Goal: Task Accomplishment & Management: Complete application form

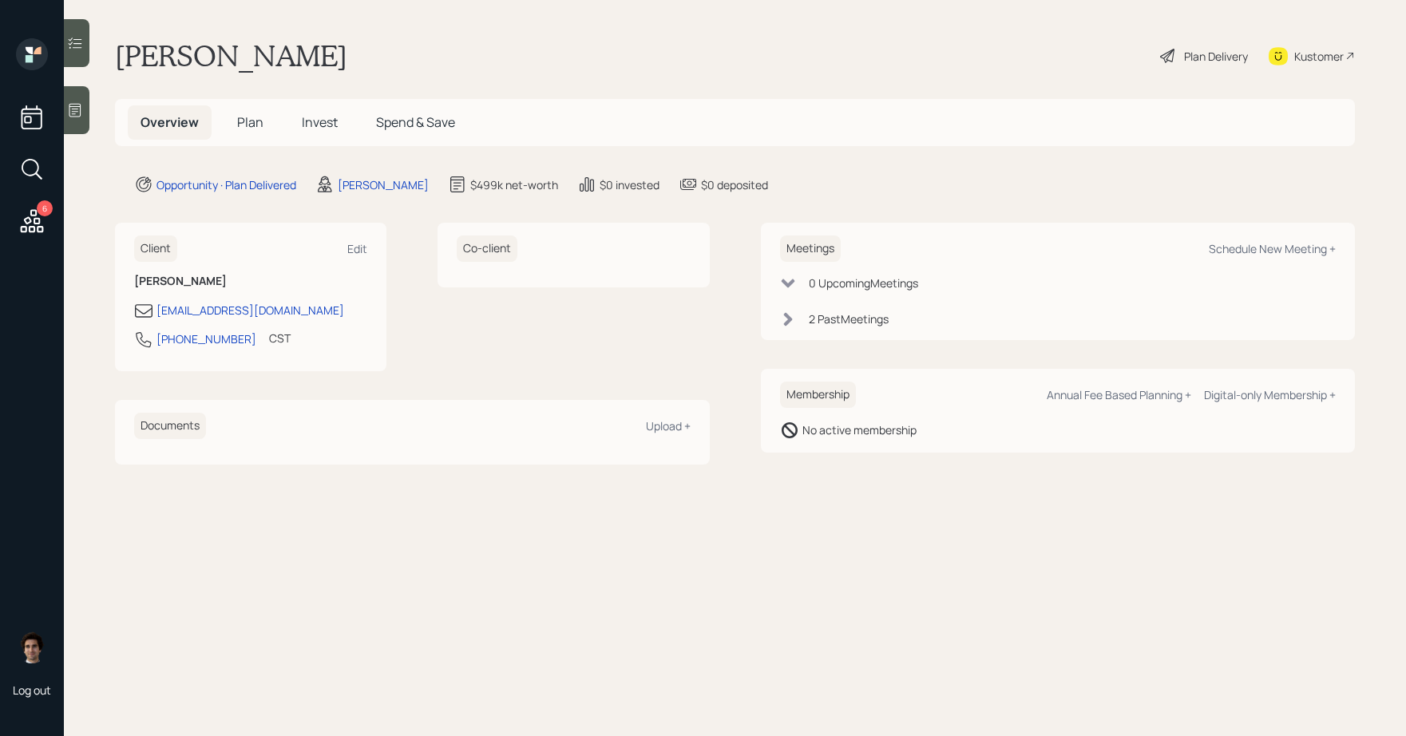
click at [222, 118] on div "Overview Plan Invest Spend & Save" at bounding box center [298, 122] width 340 height 34
click at [254, 123] on span "Plan" at bounding box center [250, 122] width 26 height 18
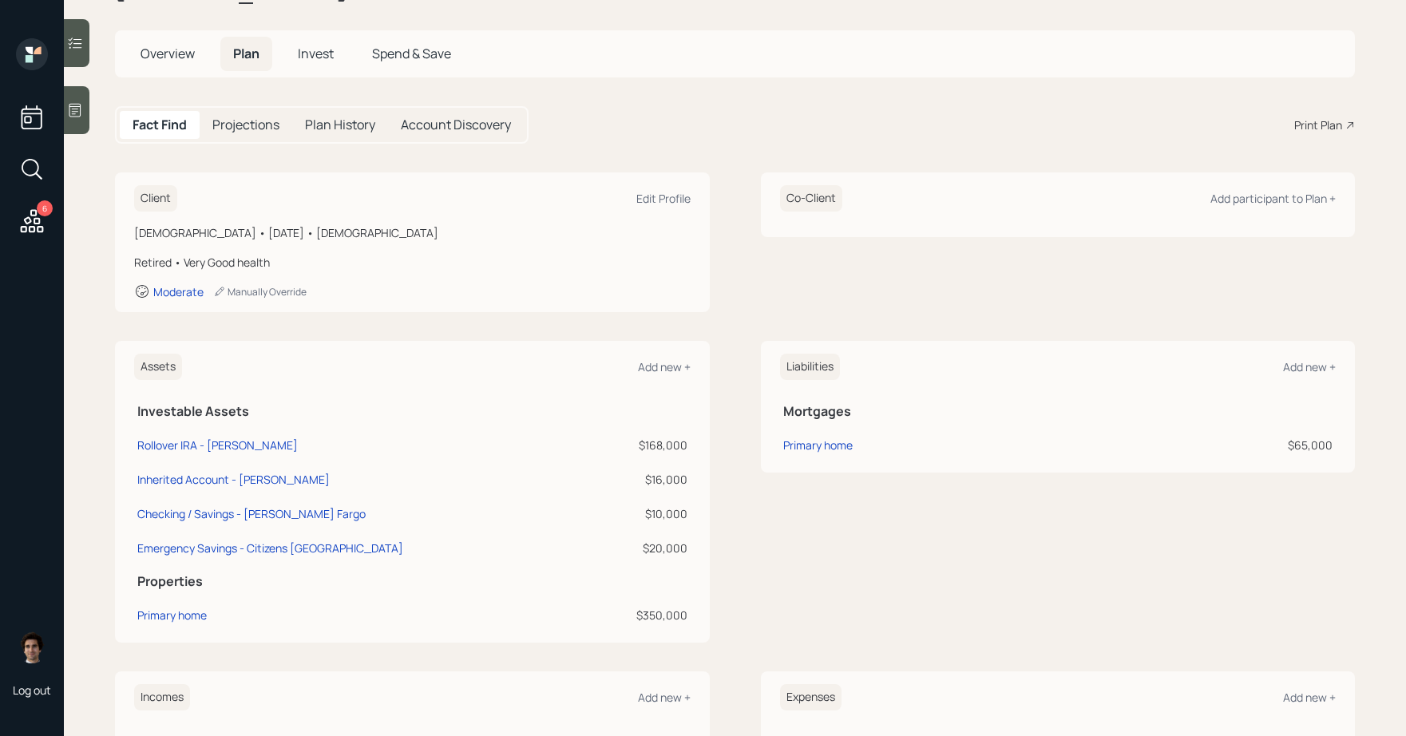
scroll to position [62, 0]
